Goal: Information Seeking & Learning: Find specific fact

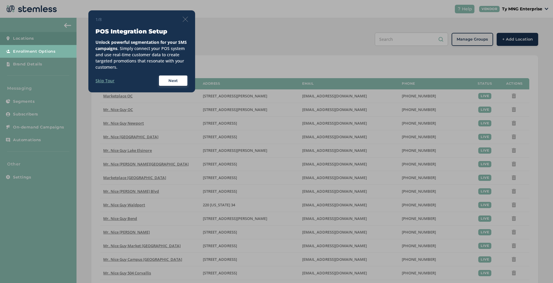
click at [106, 82] on label "Skip Tour" at bounding box center [104, 81] width 19 height 6
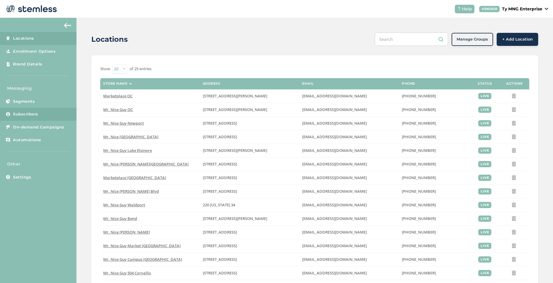
click at [26, 113] on span "Subscribers" at bounding box center [25, 114] width 25 height 6
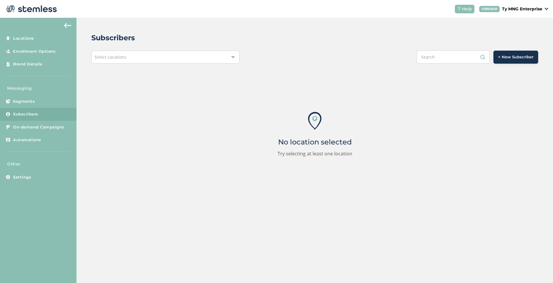
click at [129, 57] on div "Select Locations" at bounding box center [165, 57] width 148 height 13
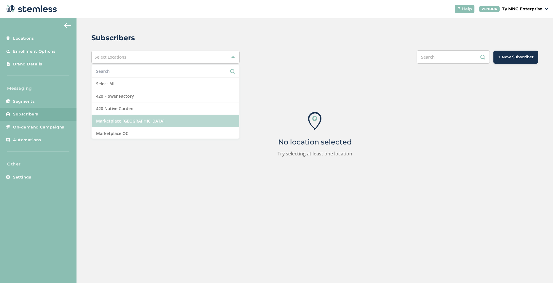
click at [144, 120] on li "Marketplace [GEOGRAPHIC_DATA]" at bounding box center [166, 121] width 148 height 12
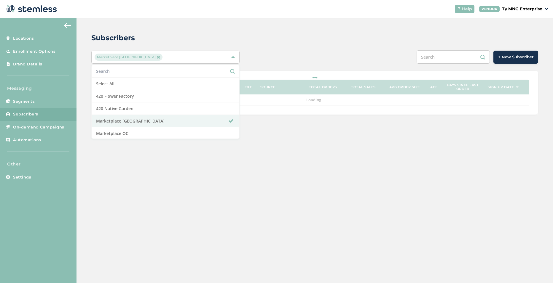
click at [299, 43] on div "Subscribers Marketplace [GEOGRAPHIC_DATA] Select All 420 Flower Factory 420 Nat…" at bounding box center [314, 74] width 476 height 112
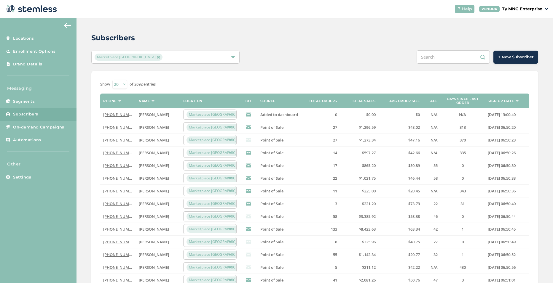
click at [421, 56] on input "text" at bounding box center [452, 56] width 73 height 13
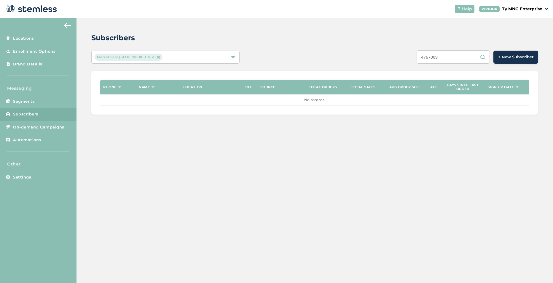
click at [424, 57] on input "4767009" at bounding box center [452, 56] width 73 height 13
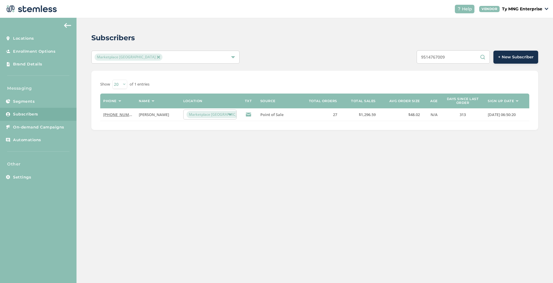
type input "9514767009"
click at [116, 114] on link "[PHONE_NUMBER]" at bounding box center [120, 114] width 34 height 5
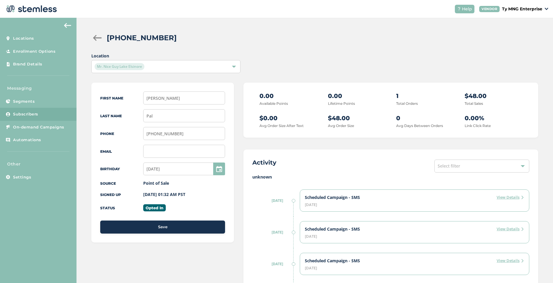
click at [302, 56] on div "Location Mr. Nice [GEOGRAPHIC_DATA]" at bounding box center [314, 63] width 447 height 20
click at [198, 66] on div "Mr. Nice Guy Lake Elsinore" at bounding box center [163, 66] width 136 height 7
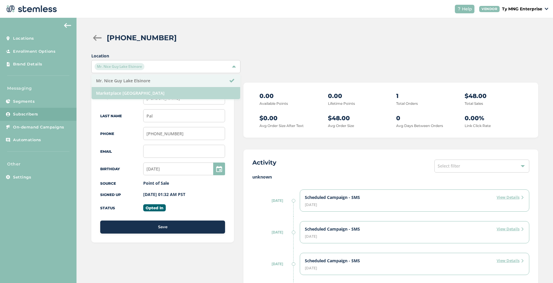
click at [142, 93] on li "Marketplace [GEOGRAPHIC_DATA]" at bounding box center [166, 93] width 148 height 12
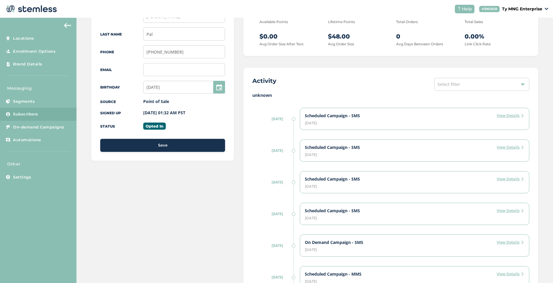
scroll to position [52, 0]
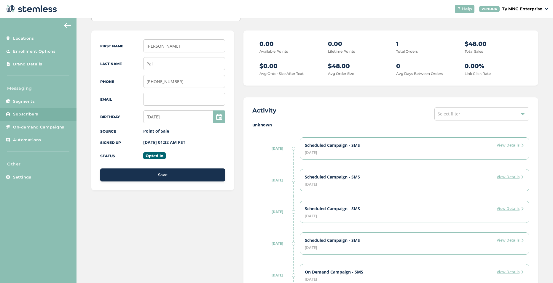
click at [442, 116] on span "Select filter" at bounding box center [448, 114] width 23 height 6
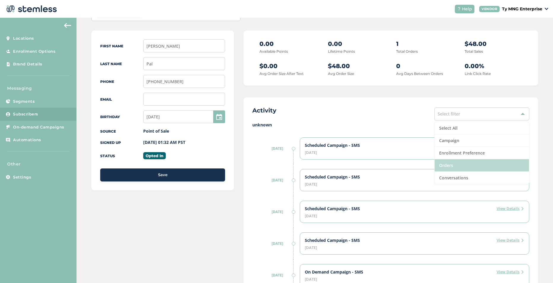
click at [445, 164] on li "Orders" at bounding box center [481, 165] width 94 height 12
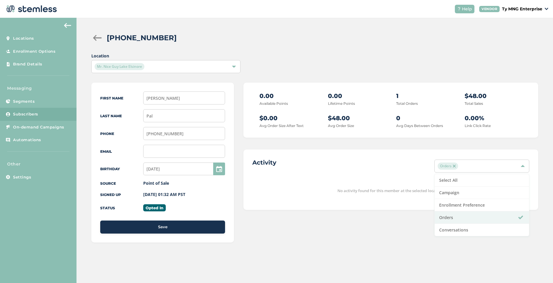
click at [356, 156] on div "Activity Orders Select All Campaign Enrollment Preference Orders Conversations …" at bounding box center [390, 180] width 295 height 60
click at [95, 39] on div at bounding box center [97, 38] width 12 height 6
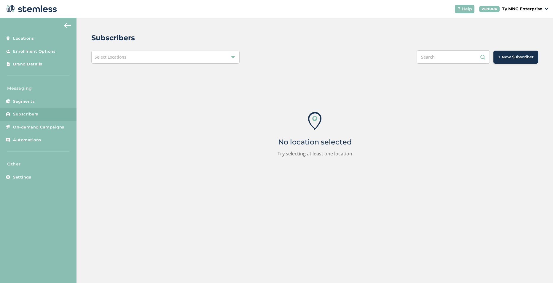
click at [157, 55] on div "Select Locations" at bounding box center [165, 57] width 148 height 13
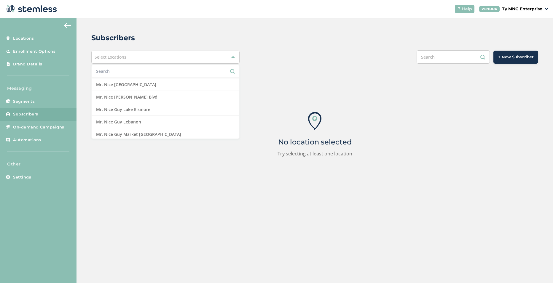
scroll to position [178, 0]
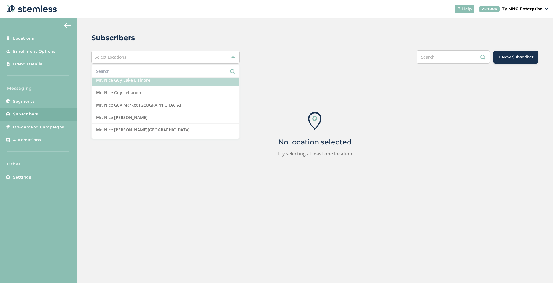
click at [148, 79] on li "Mr. Nice Guy Lake Elsinore" at bounding box center [166, 80] width 148 height 12
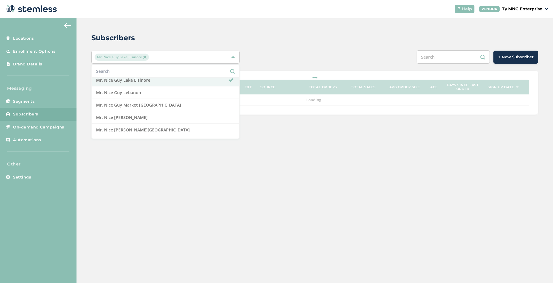
click at [266, 18] on div "Subscribers Mr. Nice Guy Lake Elsinore Select All 420 Flower Factory 420 Native…" at bounding box center [314, 74] width 476 height 112
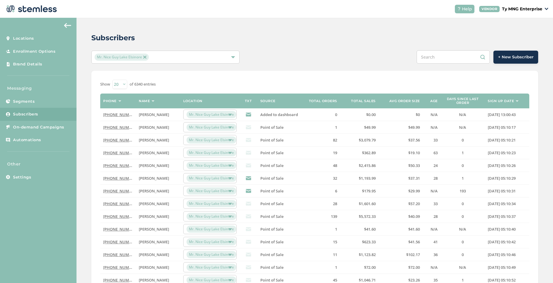
drag, startPoint x: 115, startPoint y: 141, endPoint x: 123, endPoint y: 141, distance: 7.7
click at [115, 141] on link "(909) 343-3840" at bounding box center [120, 140] width 34 height 5
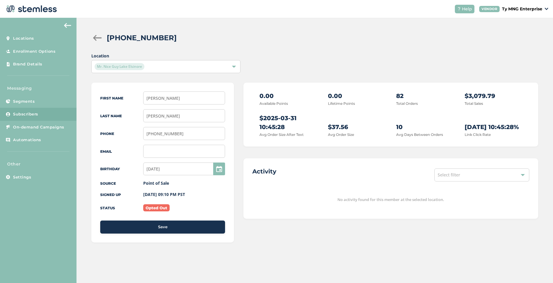
click at [172, 67] on div "Mr. Nice Guy Lake Elsinore" at bounding box center [163, 66] width 136 height 7
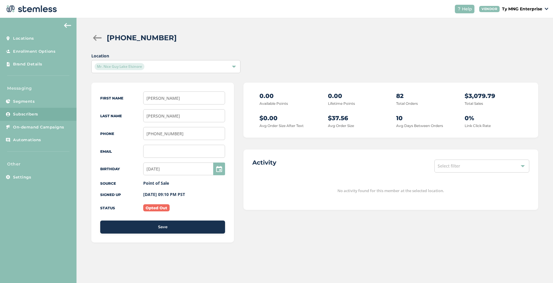
click at [462, 167] on div "Select filter" at bounding box center [481, 166] width 95 height 13
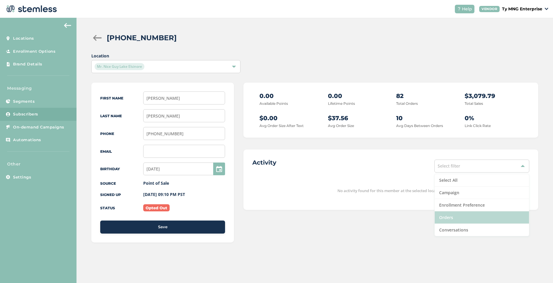
click at [452, 217] on li "Orders" at bounding box center [481, 218] width 94 height 12
click at [394, 159] on div "Activity Orders Select All Campaign Enrollment Preference Orders Conversations" at bounding box center [390, 166] width 277 height 15
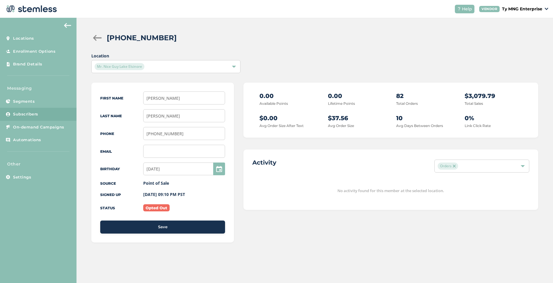
click at [454, 166] on img at bounding box center [454, 166] width 3 height 3
click at [460, 166] on div "Select filter" at bounding box center [481, 166] width 95 height 13
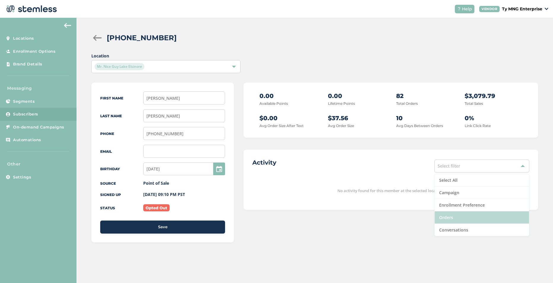
click at [465, 219] on li "Orders" at bounding box center [481, 218] width 94 height 12
click at [324, 223] on div "0.00 Available Points 0.00 Lifetime Points 82 Total Orders $3,079.79 Total Sale…" at bounding box center [390, 169] width 295 height 172
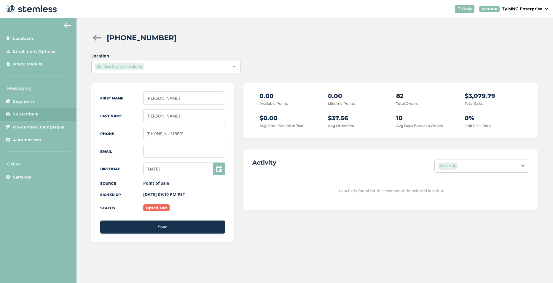
click at [189, 66] on div "Mr. Nice Guy Lake Elsinore" at bounding box center [163, 66] width 136 height 7
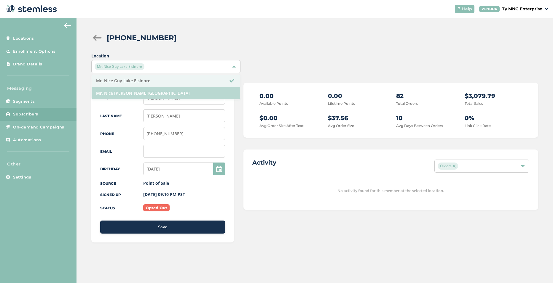
click at [170, 98] on li "Mr. Nice [PERSON_NAME][GEOGRAPHIC_DATA]" at bounding box center [166, 93] width 148 height 12
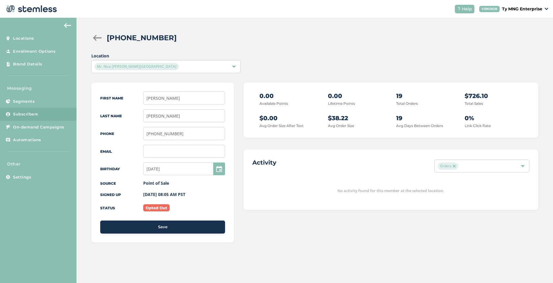
click at [454, 168] on span "Orders" at bounding box center [447, 166] width 20 height 7
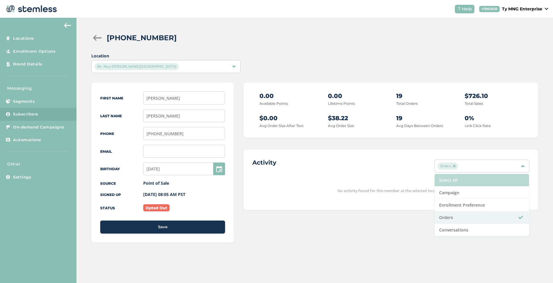
click at [453, 179] on li "Select All" at bounding box center [481, 180] width 94 height 12
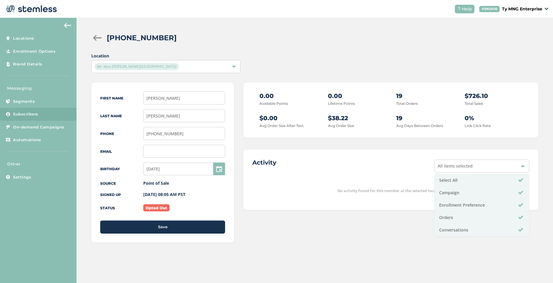
click at [404, 152] on div "Activity All items selected Select All Campaign Enrollment Preference Orders Co…" at bounding box center [390, 180] width 295 height 60
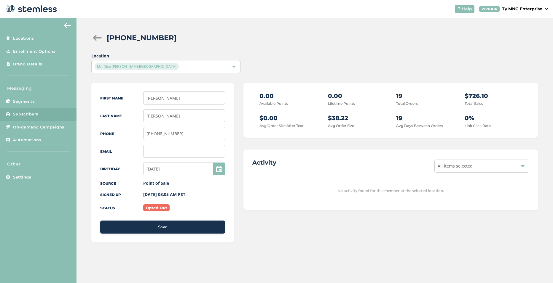
click at [461, 164] on span "All items selected" at bounding box center [454, 166] width 35 height 6
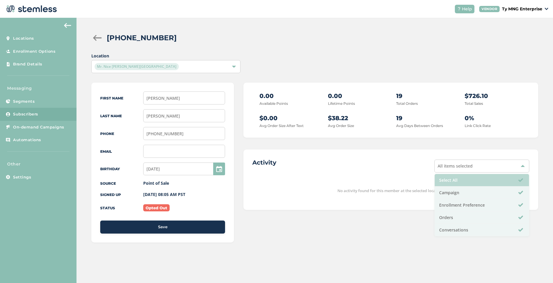
click at [458, 181] on li "Select All" at bounding box center [481, 180] width 94 height 12
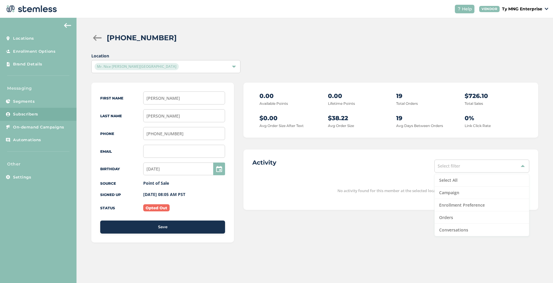
click at [459, 163] on span "Select filter" at bounding box center [448, 166] width 23 height 6
click at [455, 218] on li "Orders" at bounding box center [481, 218] width 94 height 12
click at [454, 166] on img at bounding box center [454, 166] width 3 height 3
click at [97, 38] on div at bounding box center [97, 38] width 12 height 6
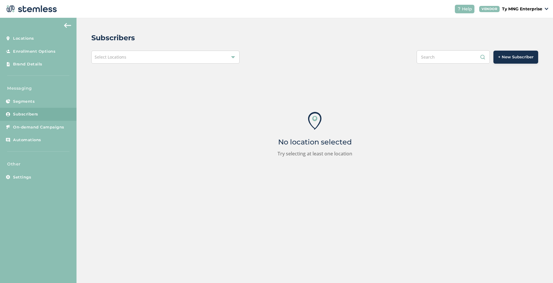
click at [145, 60] on div "Select Locations" at bounding box center [165, 57] width 148 height 13
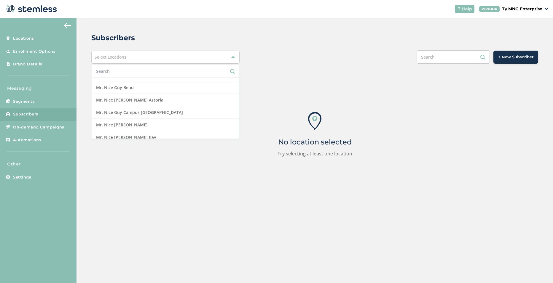
scroll to position [89, 0]
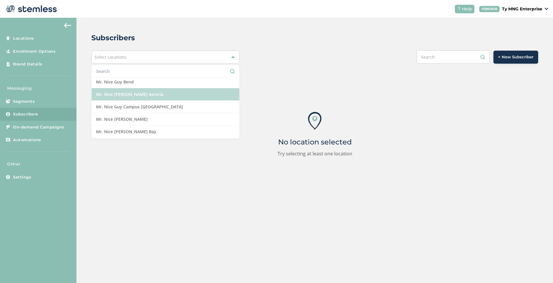
click at [135, 95] on li "Mr. Nice [PERSON_NAME] Astoria" at bounding box center [166, 94] width 148 height 12
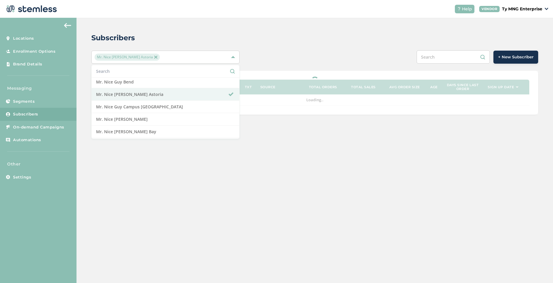
click at [301, 45] on div "Subscribers Mr. Nice Guy Bond Astoria Select All 420 Flower Factory 420 Native …" at bounding box center [314, 74] width 476 height 112
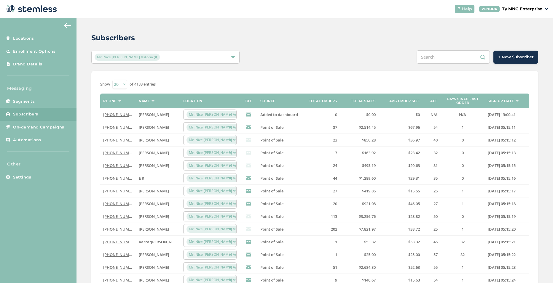
click at [117, 229] on link "(503) 919-6871" at bounding box center [120, 229] width 34 height 5
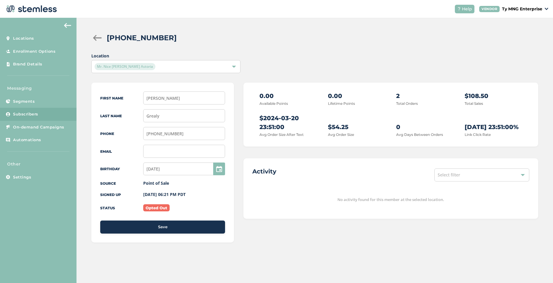
click at [148, 62] on div "Mr. Nice [PERSON_NAME] Astoria" at bounding box center [165, 66] width 149 height 13
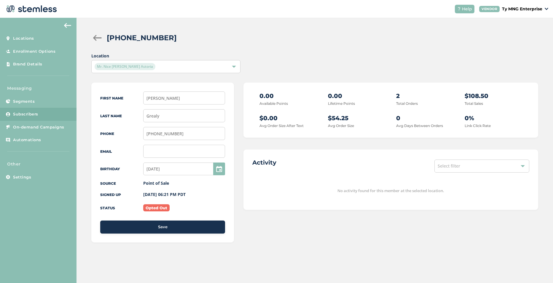
click at [188, 64] on div "Mr. Nice [PERSON_NAME] Astoria" at bounding box center [163, 66] width 136 height 7
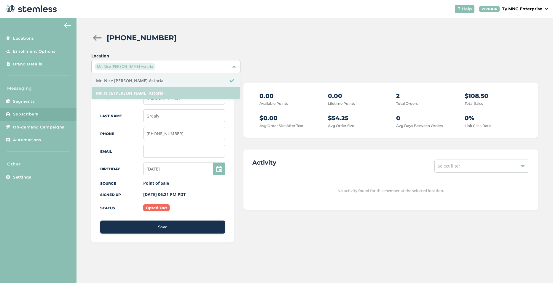
click at [171, 94] on li "Mr. Nice [PERSON_NAME] Astoria" at bounding box center [166, 93] width 148 height 12
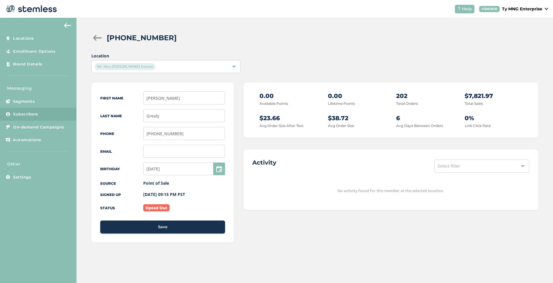
click at [333, 44] on div "(503) 919-6871 Location Mr. Nice Guy Bond Astoria First Name Jacob Last Name Gr…" at bounding box center [314, 144] width 476 height 252
